Goal: Task Accomplishment & Management: Manage account settings

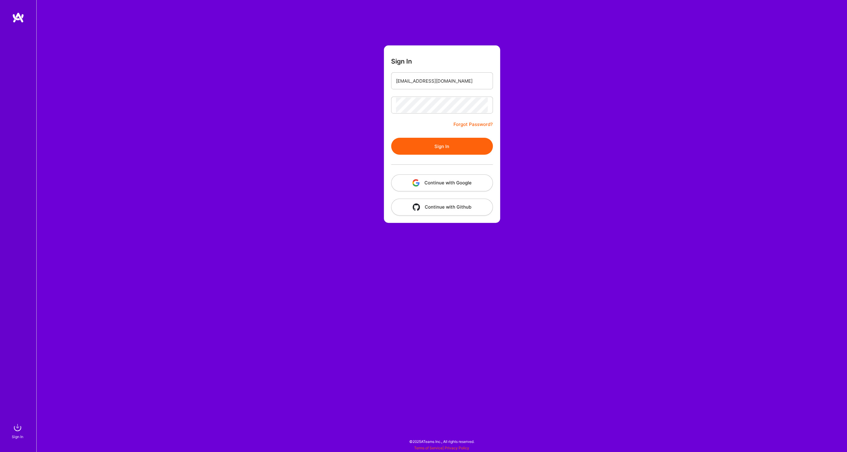
type input "[EMAIL_ADDRESS][DOMAIN_NAME]"
click at [444, 154] on button "Sign In" at bounding box center [442, 146] width 102 height 17
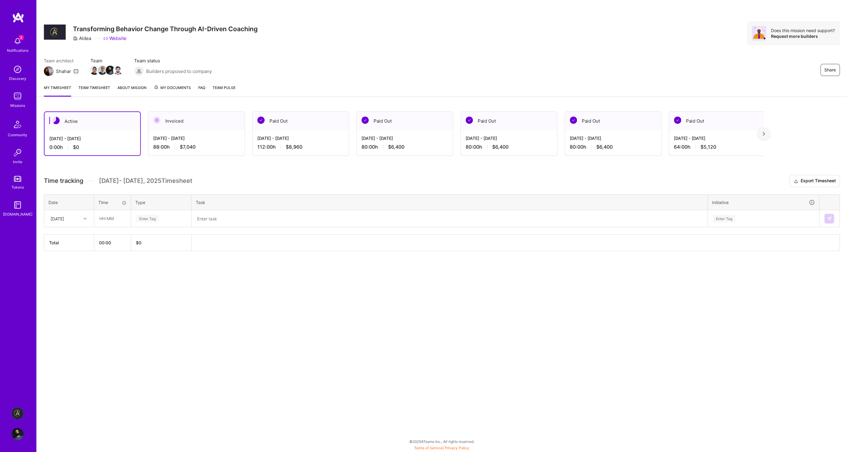
click at [64, 218] on div "[DATE]" at bounding box center [58, 218] width 14 height 6
click at [72, 259] on div "[DATE]" at bounding box center [68, 257] width 49 height 11
click at [118, 219] on input "text" at bounding box center [112, 218] width 36 height 16
type input "08:00"
click at [167, 212] on div "Enter Tag" at bounding box center [161, 219] width 60 height 16
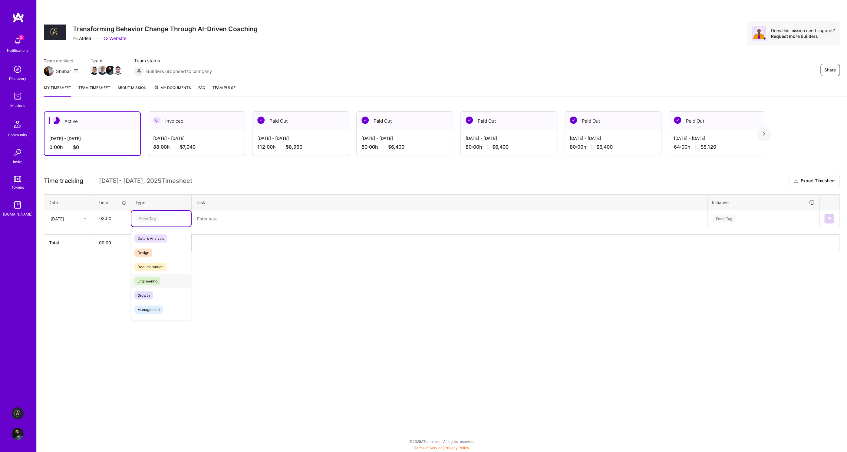
click at [172, 277] on div "Engineering" at bounding box center [161, 281] width 60 height 14
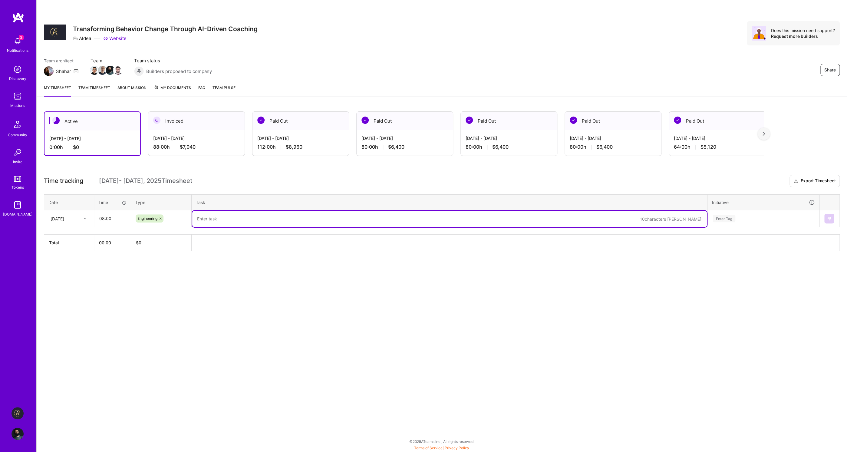
click at [245, 218] on textarea at bounding box center [449, 219] width 514 height 16
type textarea "Eng ..."
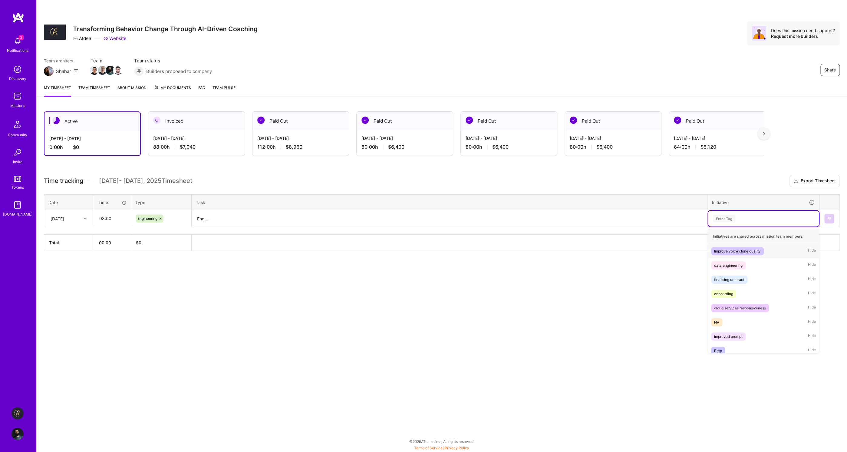
click at [745, 217] on div "Enter Tag" at bounding box center [763, 219] width 102 height 8
type input "eng"
click at [757, 270] on div "Engineering Hide" at bounding box center [763, 265] width 111 height 14
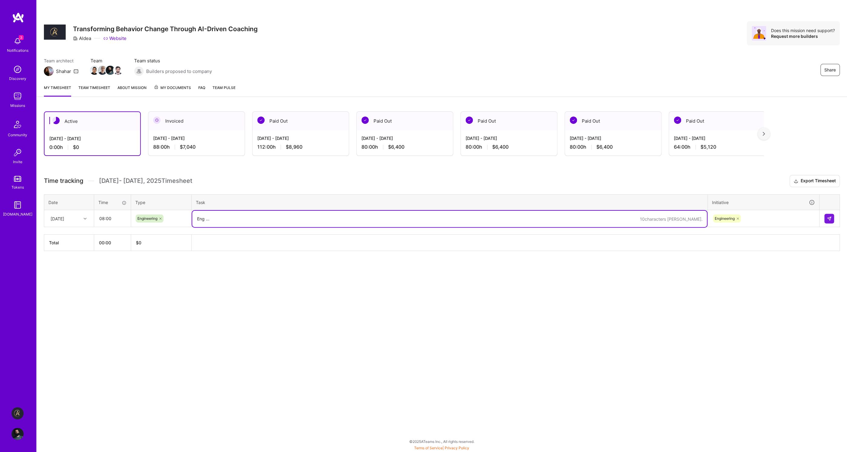
click at [273, 218] on textarea "Eng ..." at bounding box center [449, 219] width 514 height 16
click at [211, 221] on textarea "Eng ....." at bounding box center [449, 219] width 514 height 16
type textarea "Eng"
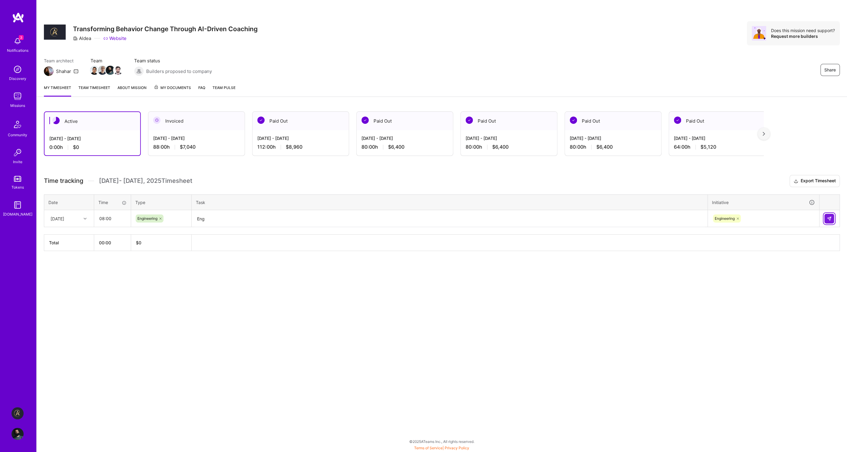
click at [828, 215] on button at bounding box center [829, 219] width 10 height 10
click at [78, 224] on div "[DATE]" at bounding box center [68, 218] width 49 height 16
click at [72, 261] on div "[DATE]" at bounding box center [68, 257] width 49 height 11
click at [113, 224] on input "text" at bounding box center [112, 218] width 36 height 16
type input "08:00"
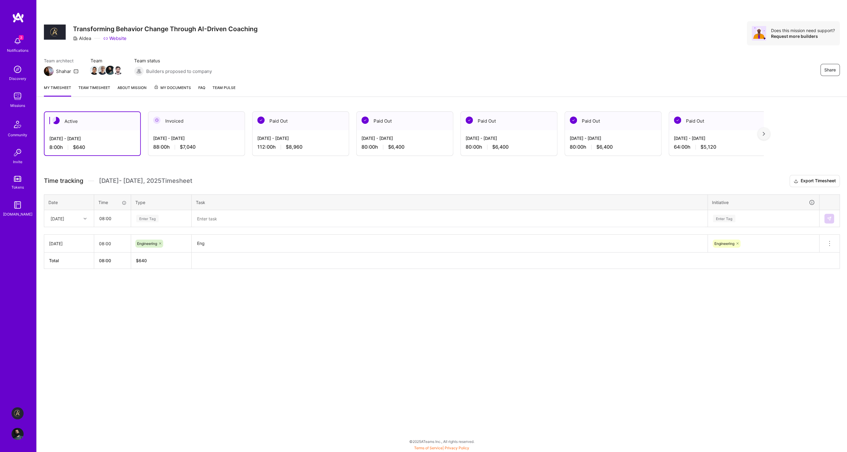
click at [167, 216] on div "Enter Tag" at bounding box center [161, 219] width 51 height 8
click at [164, 285] on div "Engineering" at bounding box center [161, 281] width 60 height 14
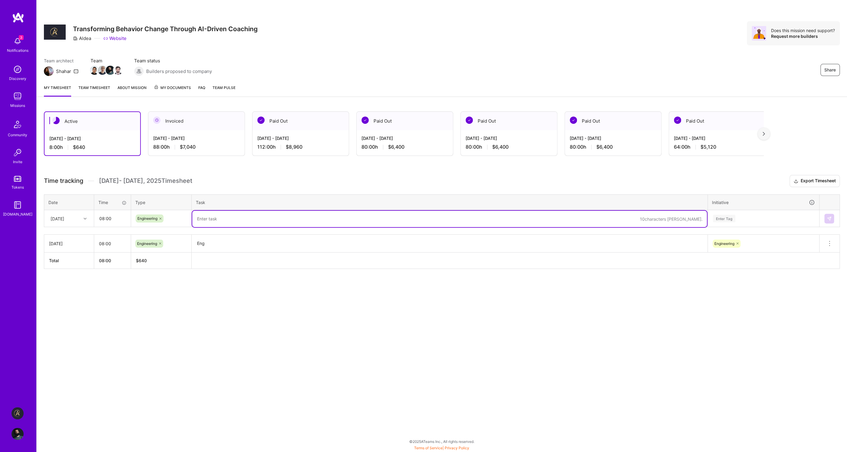
click at [217, 219] on textarea at bounding box center [449, 219] width 514 height 16
type textarea "Eng"
click at [763, 220] on div "Enter Tag" at bounding box center [763, 219] width 102 height 8
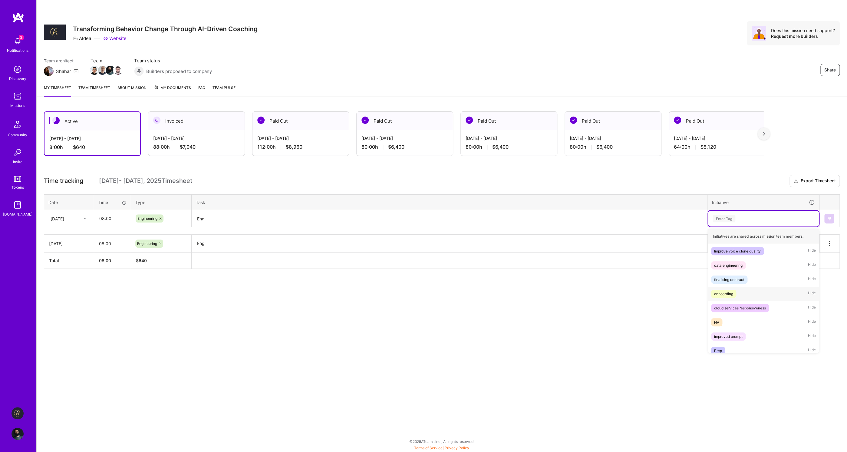
scroll to position [34, 0]
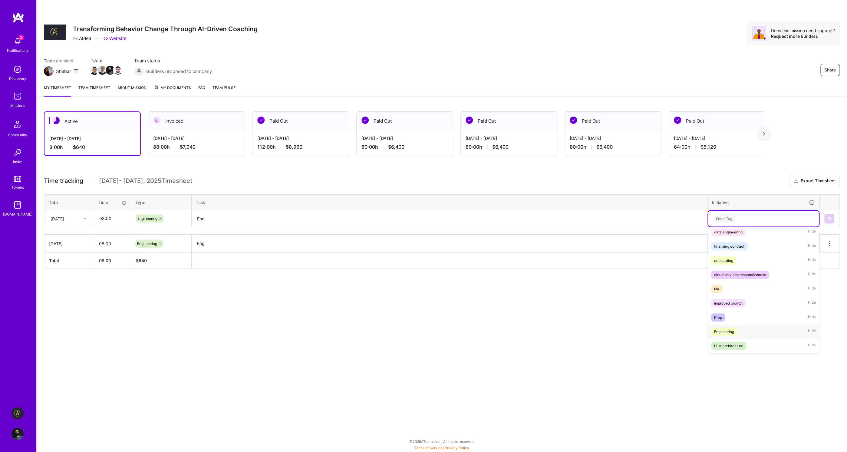
click at [735, 330] on span "Engineering" at bounding box center [724, 331] width 26 height 8
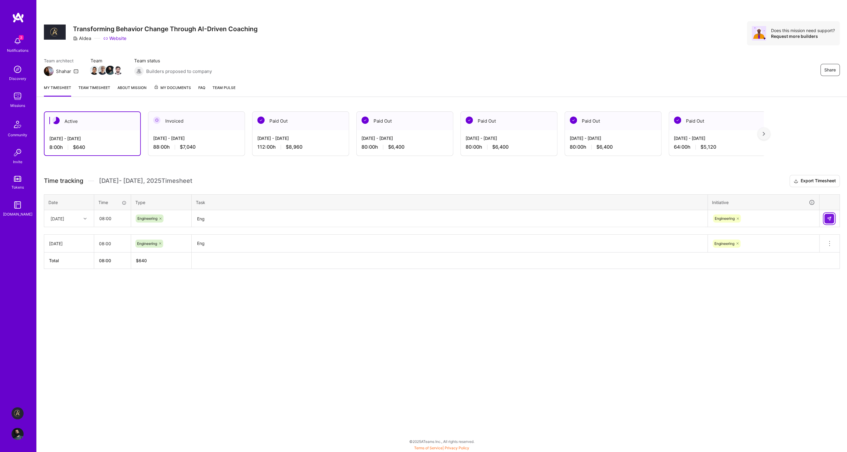
click at [829, 220] on img at bounding box center [828, 218] width 5 height 5
click at [64, 219] on div "[DATE]" at bounding box center [58, 218] width 14 height 6
click at [75, 270] on div "[DATE]" at bounding box center [68, 269] width 49 height 11
click at [120, 219] on input "text" at bounding box center [112, 218] width 36 height 16
type input "08:00"
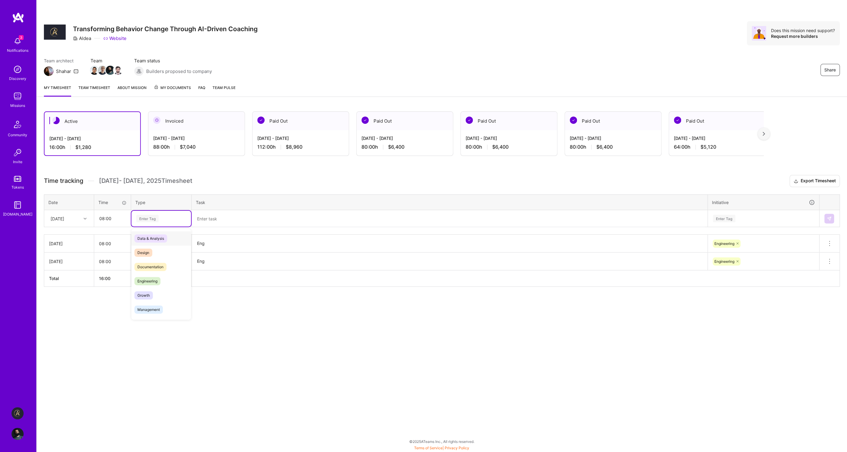
click at [168, 220] on div "Enter Tag" at bounding box center [161, 219] width 51 height 8
click at [152, 280] on span "Engineering" at bounding box center [147, 281] width 26 height 8
click at [238, 219] on textarea at bounding box center [449, 219] width 514 height 16
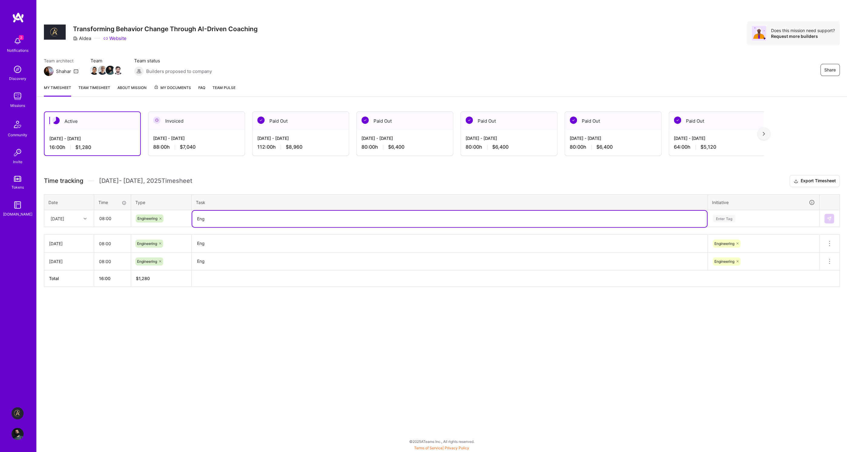
type textarea "Eng"
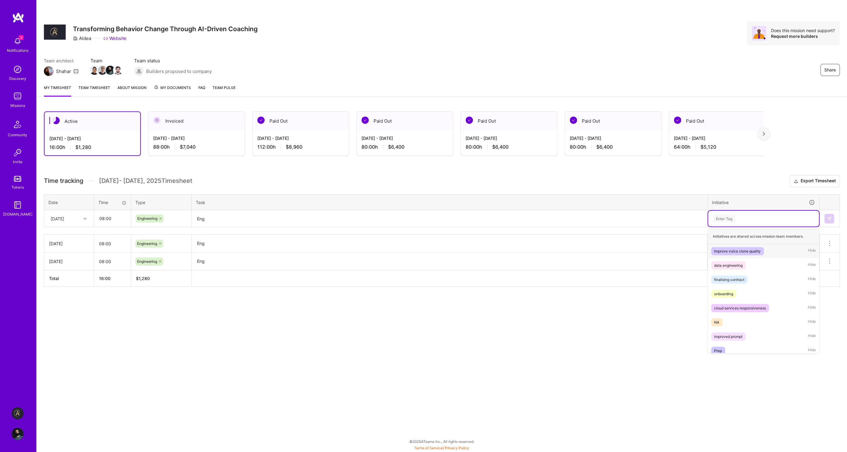
click at [783, 220] on div "Enter Tag" at bounding box center [763, 219] width 102 height 8
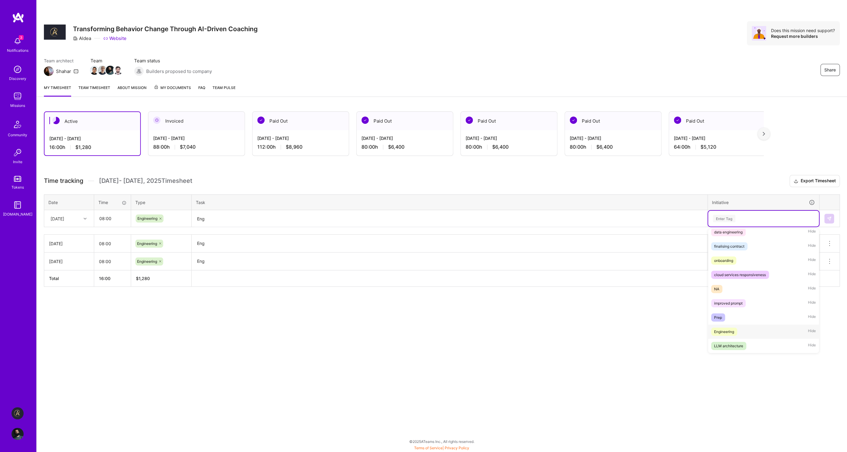
click at [748, 329] on div "Engineering Hide" at bounding box center [763, 331] width 111 height 14
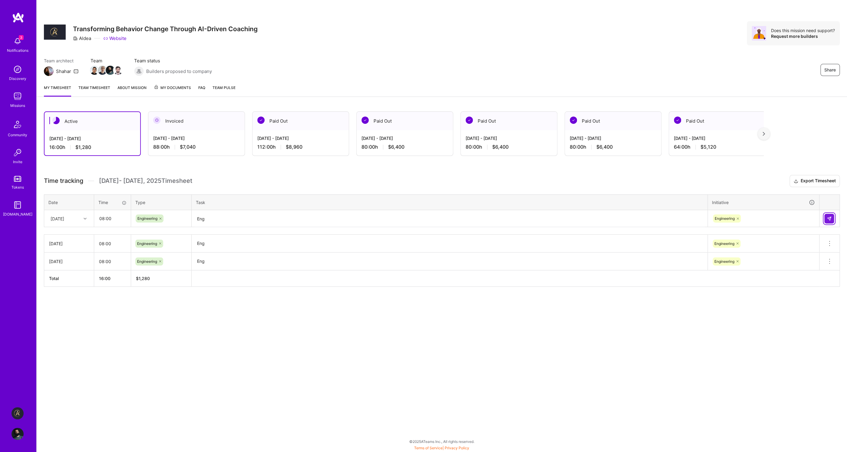
click at [831, 219] on img at bounding box center [828, 218] width 5 height 5
click at [77, 222] on div "[DATE]" at bounding box center [65, 218] width 34 height 10
click at [70, 278] on div "[DATE]" at bounding box center [68, 280] width 49 height 11
click at [115, 219] on input "text" at bounding box center [112, 218] width 36 height 16
type input "08:00"
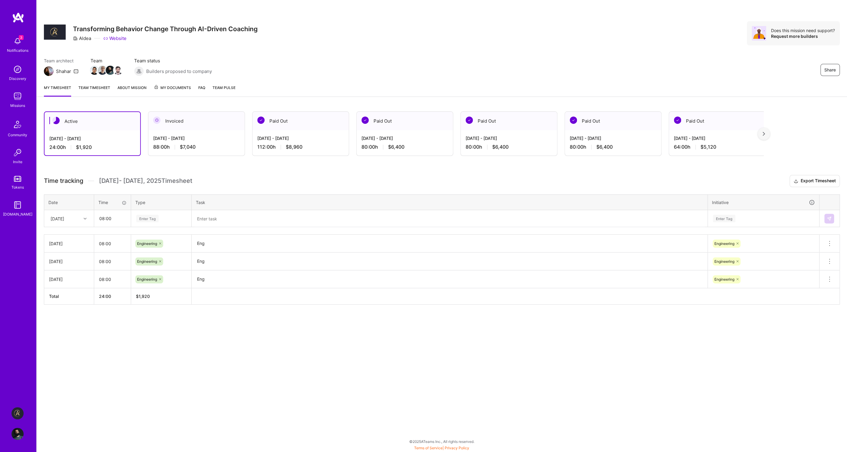
click at [176, 221] on div "Enter Tag" at bounding box center [161, 219] width 51 height 8
drag, startPoint x: 146, startPoint y: 289, endPoint x: 155, endPoint y: 279, distance: 13.5
click at [155, 279] on div "Data & Analysis Design Documentation Engineering Growth Management Marketing Me…" at bounding box center [161, 330] width 60 height 199
click at [155, 279] on span "Engineering" at bounding box center [147, 281] width 26 height 8
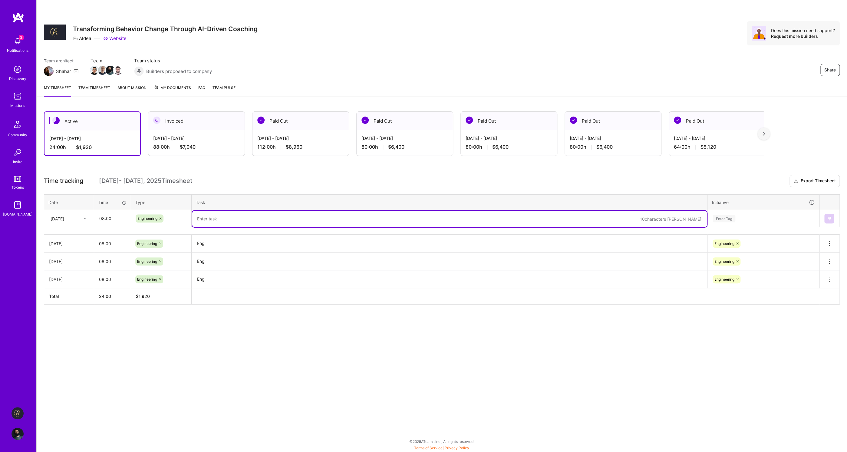
click at [223, 224] on textarea at bounding box center [449, 219] width 514 height 16
click at [772, 217] on div "Enter Tag" at bounding box center [763, 219] width 102 height 8
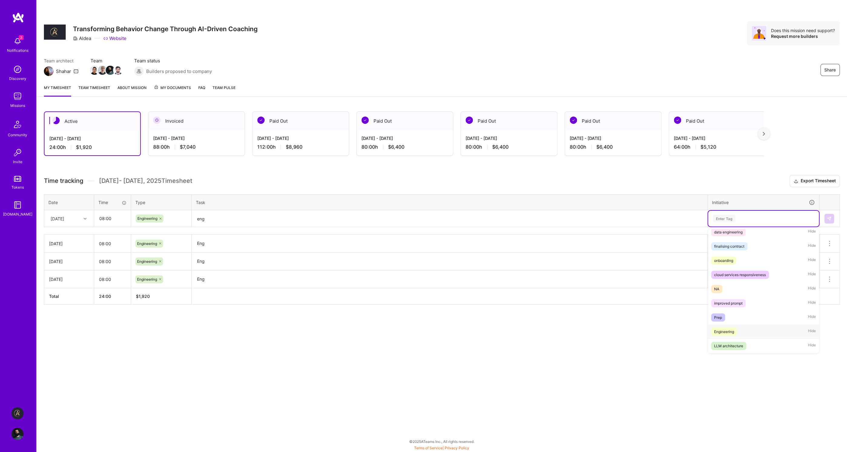
click at [735, 327] on div "Engineering Hide" at bounding box center [763, 331] width 111 height 14
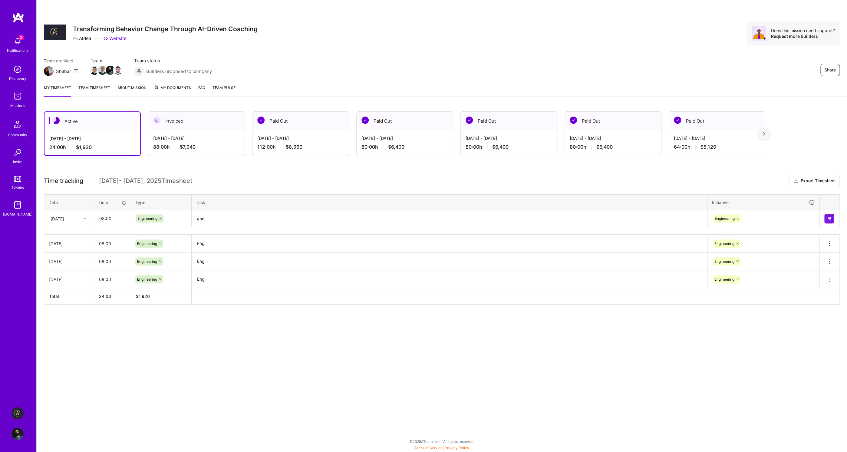
click at [603, 387] on div "Share Transforming Behavior Change Through AI-Driven Coaching Aldea Website Doe…" at bounding box center [441, 226] width 810 height 452
click at [236, 220] on textarea "eng" at bounding box center [449, 219] width 514 height 16
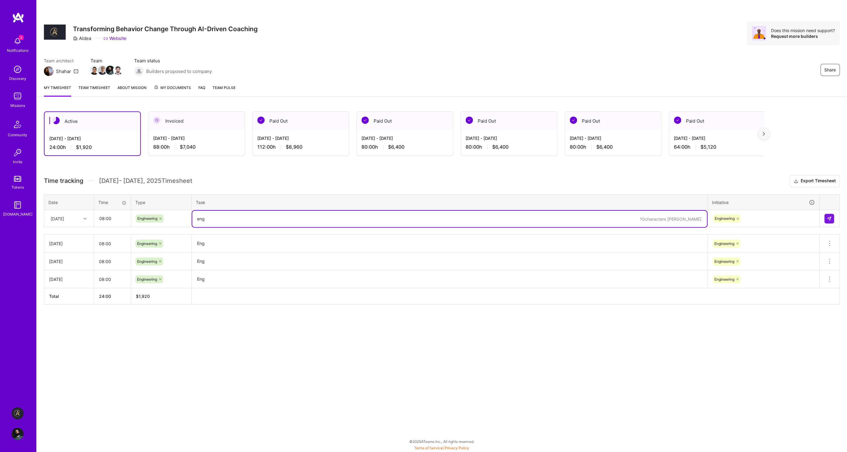
click at [236, 220] on textarea "eng" at bounding box center [449, 219] width 514 height 16
type textarea "Eng"
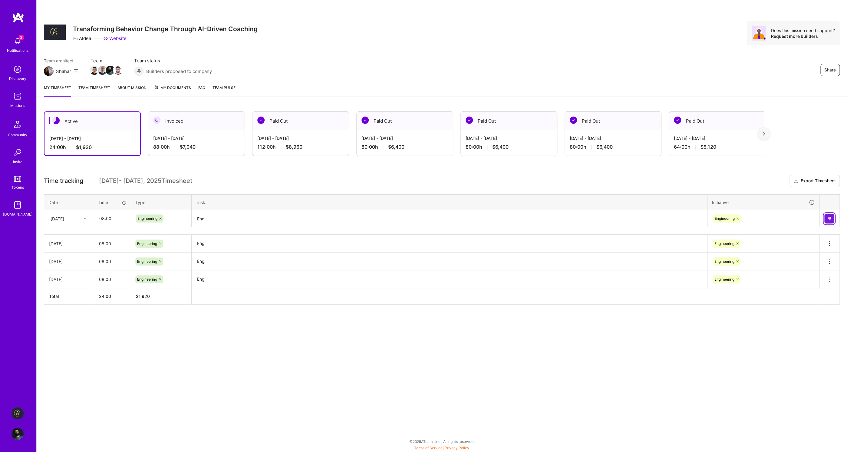
click at [830, 218] on img at bounding box center [828, 218] width 5 height 5
click at [77, 215] on div "[DATE]" at bounding box center [65, 218] width 34 height 10
click at [133, 366] on div "Share Transforming Behavior Change Through AI-Driven Coaching Aldea Website Doe…" at bounding box center [441, 226] width 810 height 452
click at [21, 439] on div "Aldea: Transforming Behavior Change Through AI-Driven Coaching Profile" at bounding box center [18, 423] width 14 height 33
click at [21, 438] on img at bounding box center [17, 434] width 12 height 12
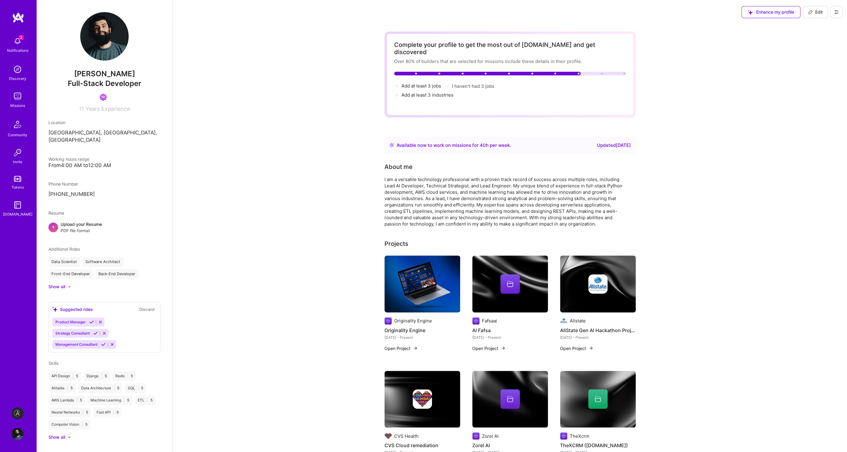
scroll to position [221, 0]
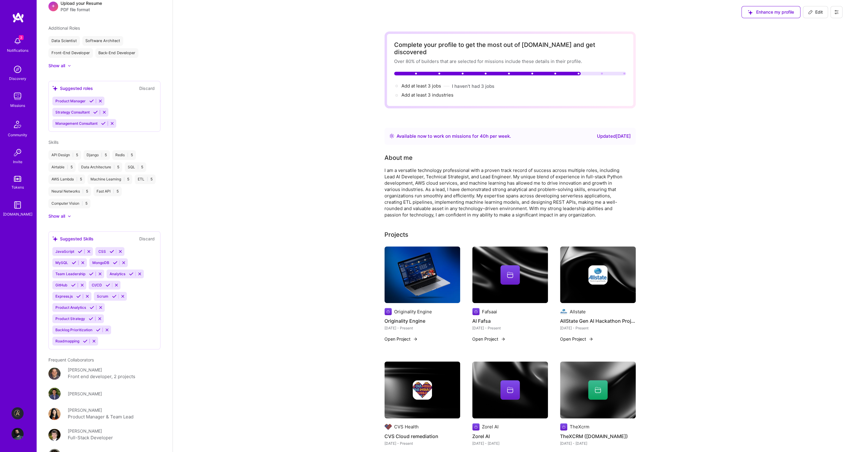
click at [837, 14] on icon at bounding box center [836, 12] width 5 height 5
click at [821, 56] on button "Log Out" at bounding box center [819, 56] width 45 height 15
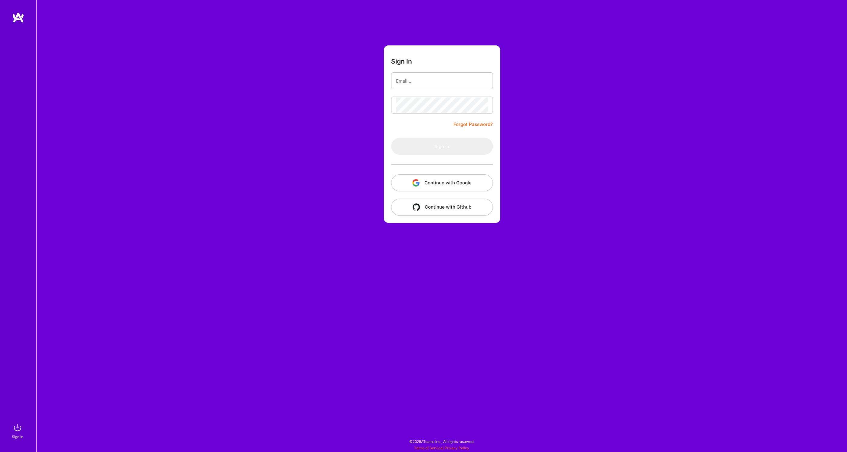
click at [446, 80] on input "email" at bounding box center [442, 80] width 92 height 15
drag, startPoint x: 413, startPoint y: 81, endPoint x: 446, endPoint y: 83, distance: 33.6
click at [446, 83] on input "[EMAIL_ADDRESS][DOMAIN_NAME]" at bounding box center [442, 80] width 92 height 15
click at [391, 138] on button "Sign In" at bounding box center [442, 146] width 102 height 17
click at [435, 83] on input "[EMAIL_ADDRESS][DOMAIN_NAME]" at bounding box center [442, 80] width 92 height 15
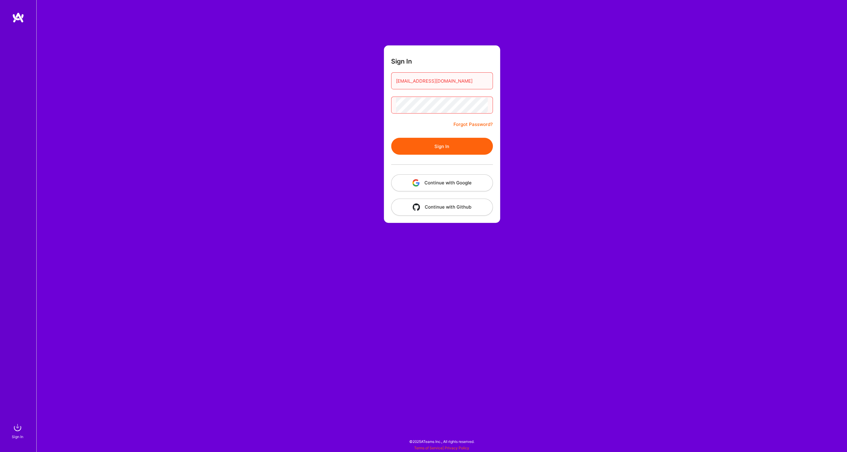
click at [435, 83] on input "[EMAIL_ADDRESS][DOMAIN_NAME]" at bounding box center [442, 80] width 92 height 15
type input "[EMAIL_ADDRESS][DOMAIN_NAME]"
click at [391, 138] on button "Sign In" at bounding box center [442, 146] width 102 height 17
